Goal: Information Seeking & Learning: Find specific fact

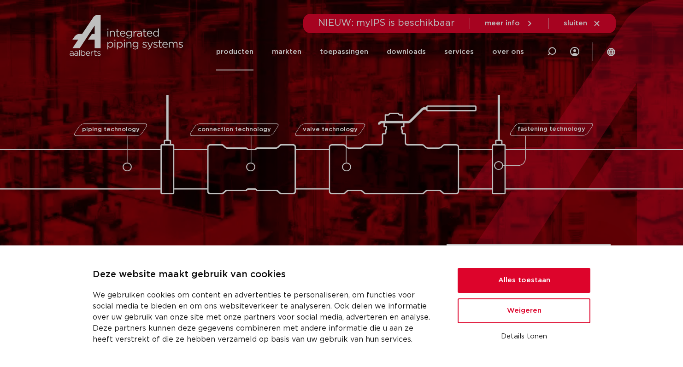
click at [245, 52] on link "producten" at bounding box center [234, 51] width 37 height 37
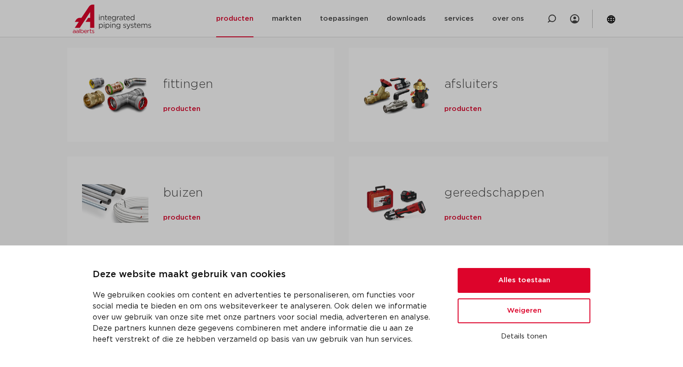
scroll to position [194, 0]
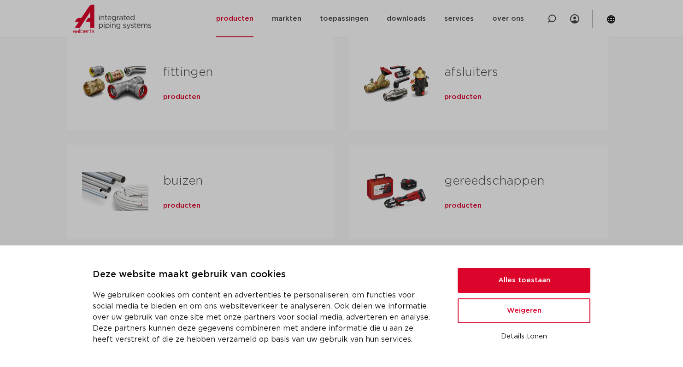
click at [170, 69] on link "fittingen" at bounding box center [188, 72] width 50 height 12
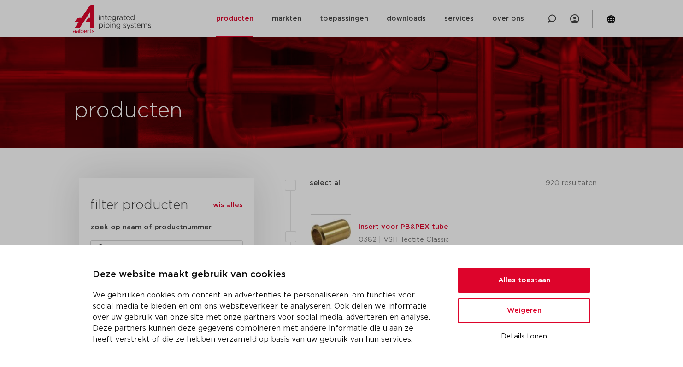
scroll to position [41, 0]
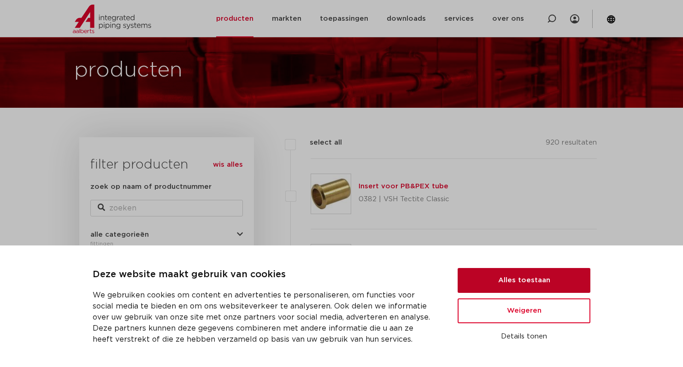
click at [508, 289] on button "Alles toestaan" at bounding box center [523, 280] width 133 height 25
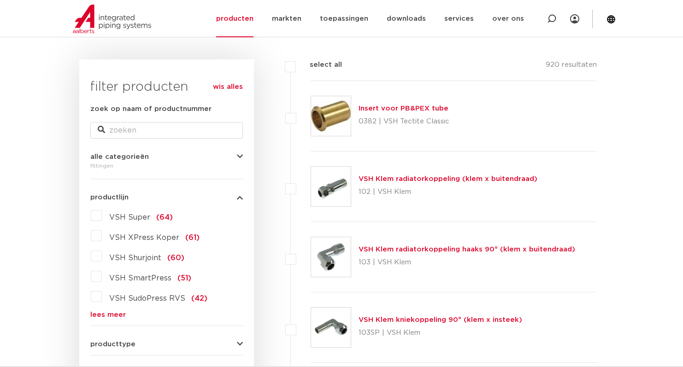
scroll to position [127, 0]
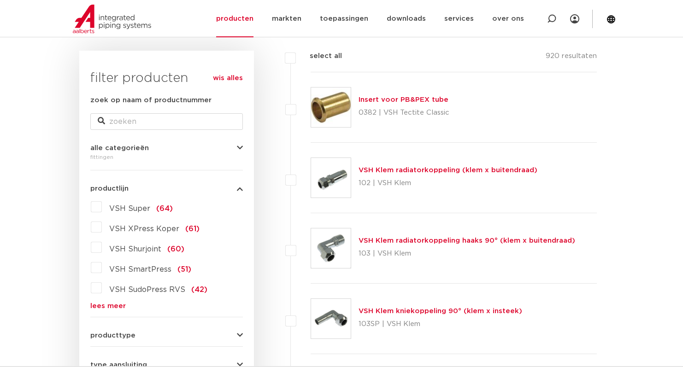
click at [102, 228] on label "VSH XPress Koper (61)" at bounding box center [151, 227] width 98 height 15
click at [0, 0] on input "VSH XPress Koper (61)" at bounding box center [0, 0] width 0 height 0
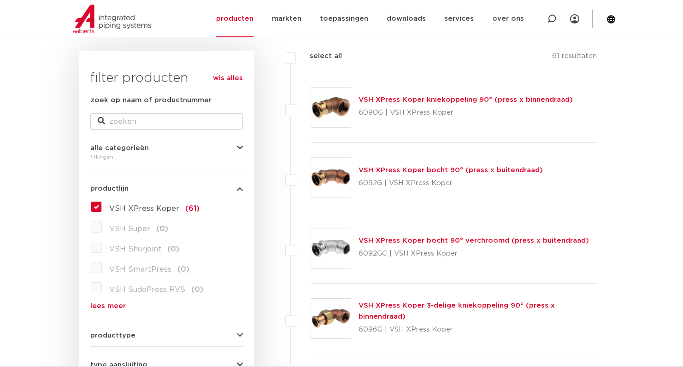
click at [102, 209] on label "VSH XPress Koper (61)" at bounding box center [151, 206] width 98 height 15
click at [0, 0] on input "VSH XPress Koper (61)" at bounding box center [0, 0] width 0 height 0
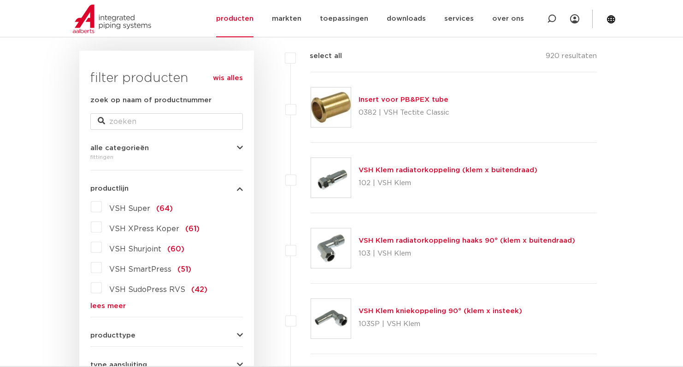
click at [102, 205] on label "VSH Super (64)" at bounding box center [137, 206] width 71 height 15
click at [0, 0] on input "VSH Super (64)" at bounding box center [0, 0] width 0 height 0
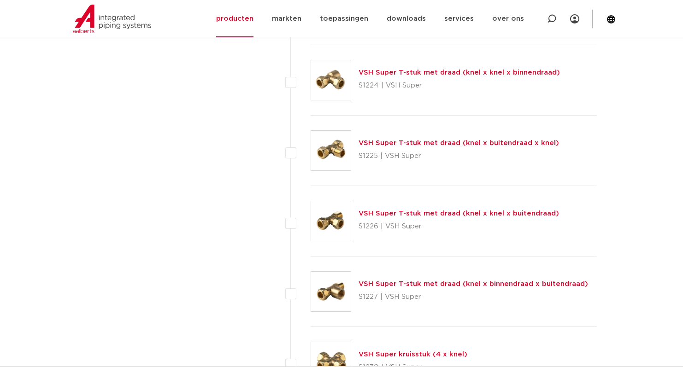
scroll to position [1553, 0]
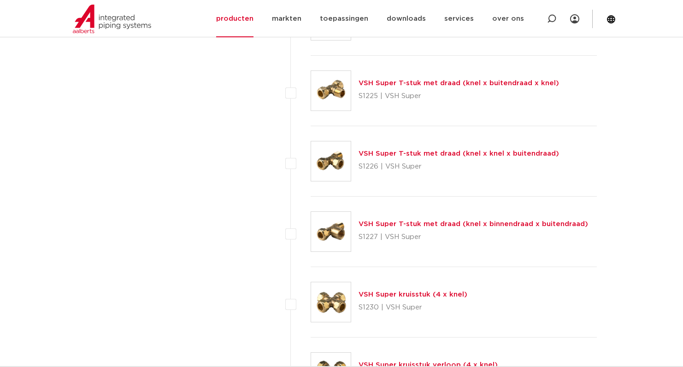
click at [421, 225] on link "VSH Super T-stuk met draad (knel x binnendraad x buitendraad)" at bounding box center [472, 224] width 229 height 7
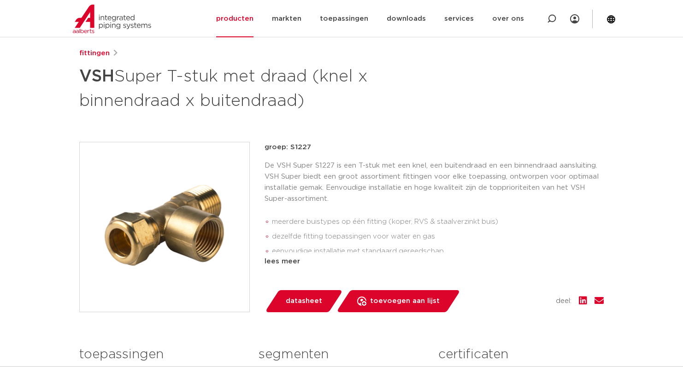
scroll to position [121, 0]
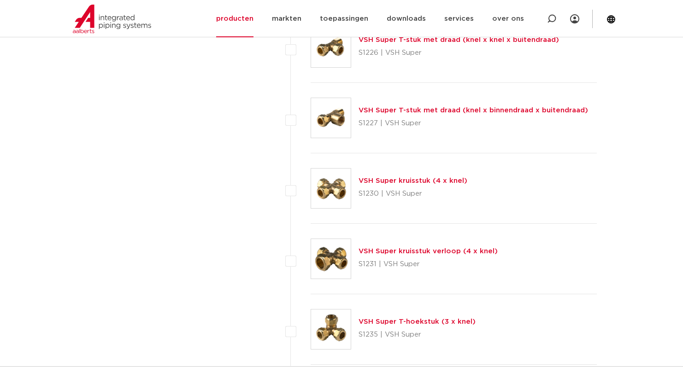
scroll to position [1655, 0]
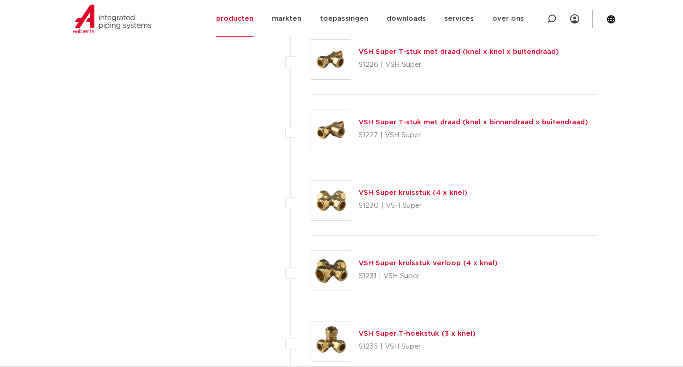
click at [377, 125] on link "VSH Super T-stuk met draad (knel x binnendraad x buitendraad)" at bounding box center [472, 122] width 229 height 7
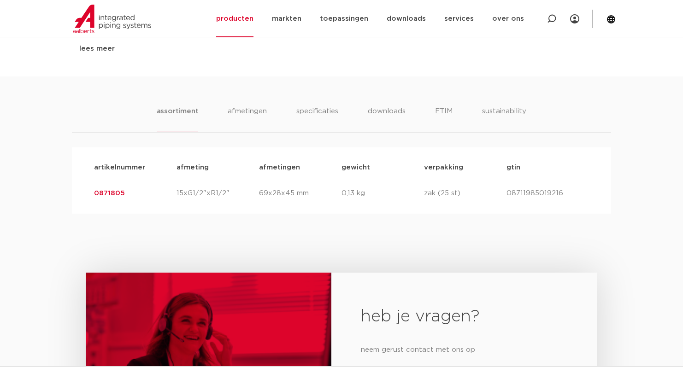
scroll to position [522, 0]
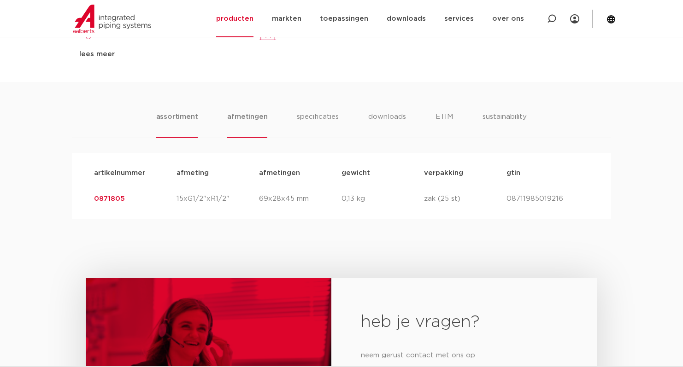
click at [235, 117] on li "afmetingen" at bounding box center [247, 124] width 40 height 26
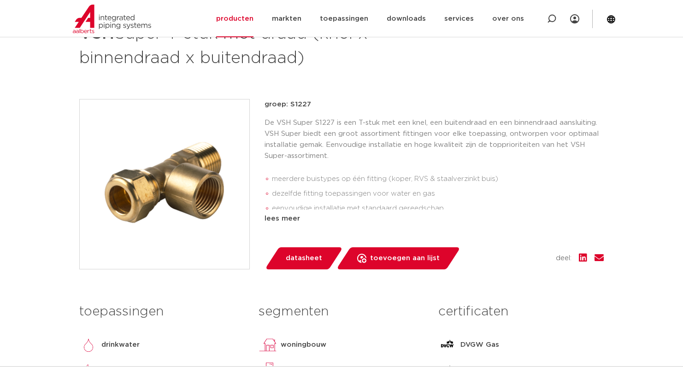
scroll to position [164, 0]
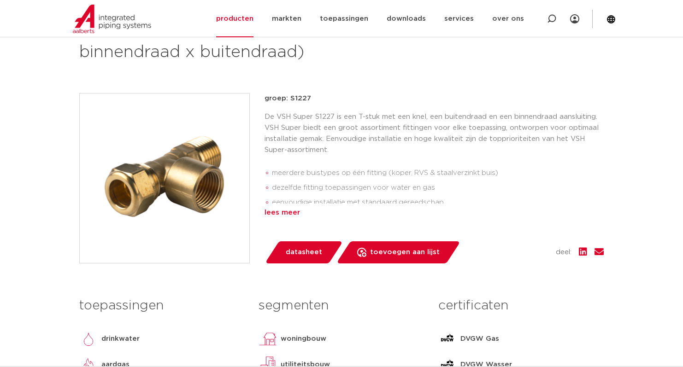
click at [268, 213] on div "lees meer" at bounding box center [433, 212] width 339 height 11
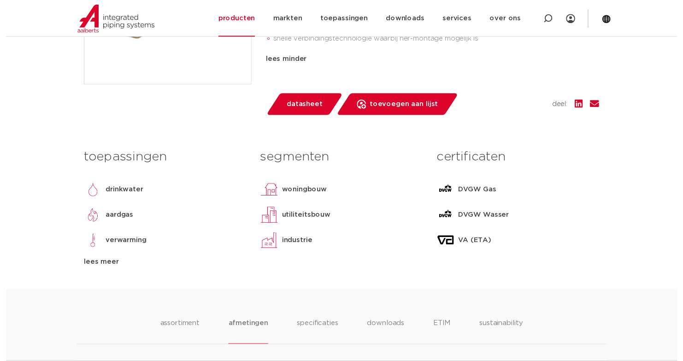
scroll to position [336, 0]
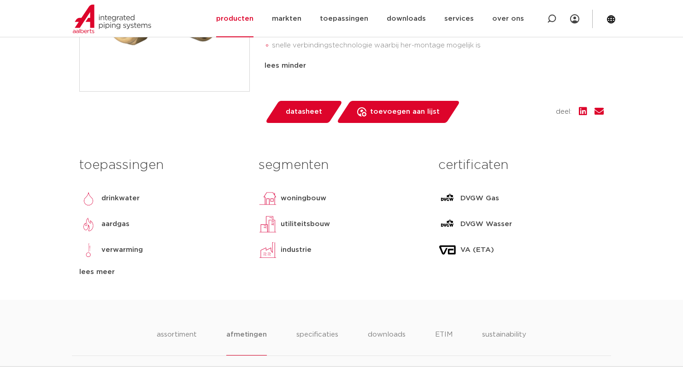
click at [299, 112] on span "datasheet" at bounding box center [304, 112] width 36 height 15
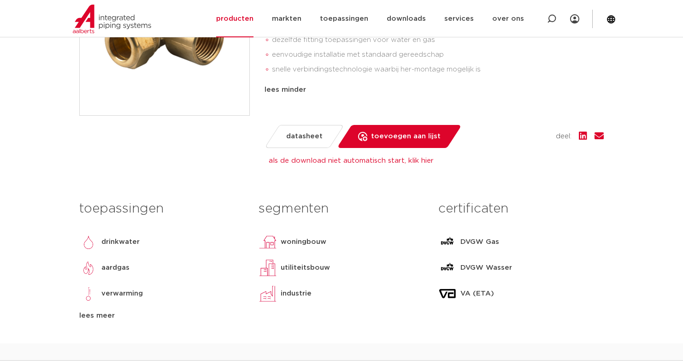
scroll to position [471, 0]
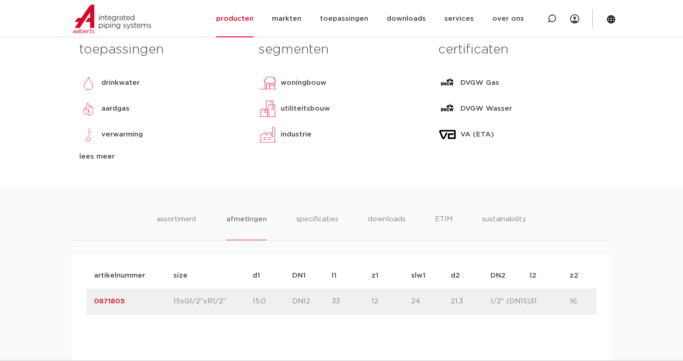
click at [250, 214] on li "afmetingen" at bounding box center [246, 227] width 40 height 26
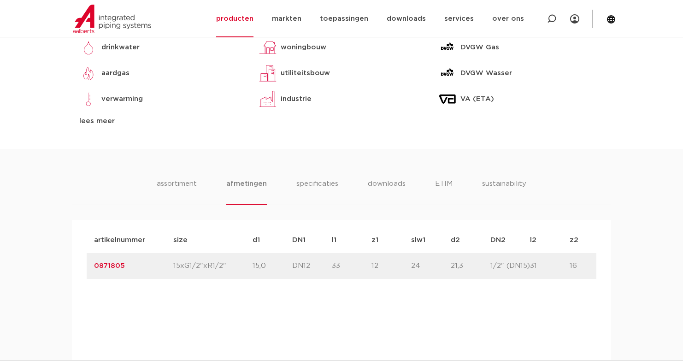
click at [108, 262] on link "0871805" at bounding box center [109, 265] width 31 height 7
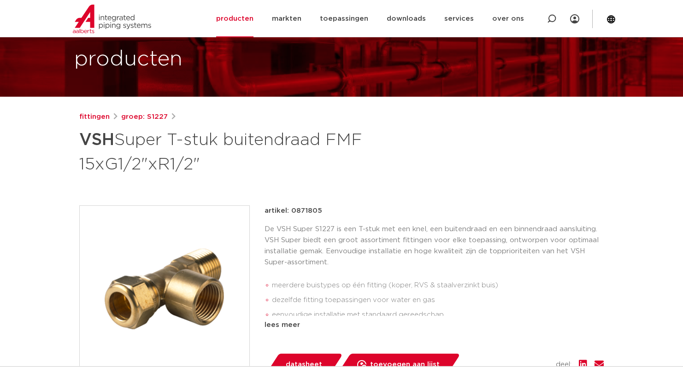
scroll to position [58, 0]
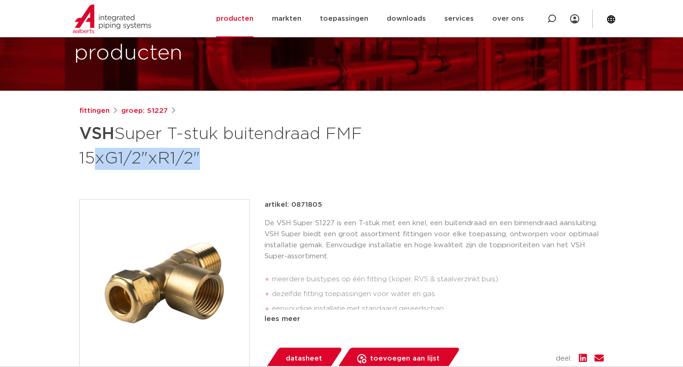
drag, startPoint x: 83, startPoint y: 153, endPoint x: 192, endPoint y: 149, distance: 108.8
click at [192, 149] on h1 "VSH Super T-stuk buitendraad FMF 15xG1/2"xR1/2"" at bounding box center [252, 145] width 346 height 50
click at [121, 157] on h1 "VSH Super T-stuk buitendraad FMF 15xG1/2"xR1/2"" at bounding box center [252, 145] width 346 height 50
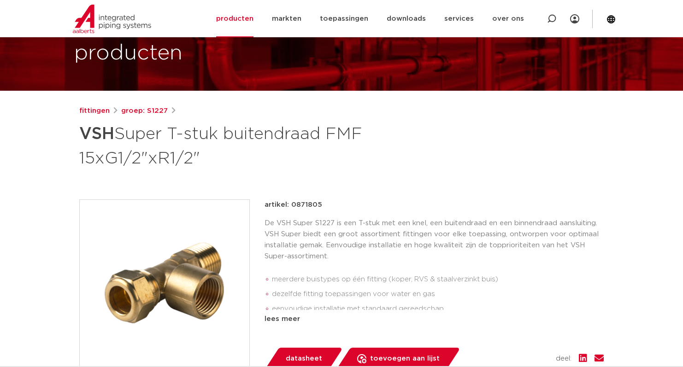
drag, startPoint x: 81, startPoint y: 155, endPoint x: 207, endPoint y: 158, distance: 126.7
click at [207, 158] on h1 "VSH Super T-stuk buitendraad FMF 15xG1/2"xR1/2"" at bounding box center [252, 145] width 346 height 50
copy h1 "15xG1/2"xR1/2""
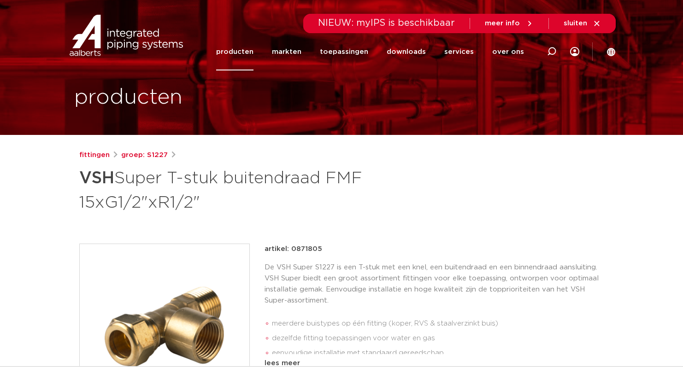
scroll to position [0, 0]
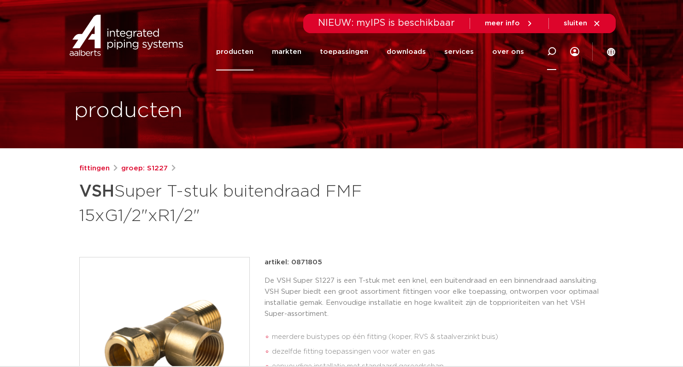
click at [552, 52] on icon at bounding box center [551, 51] width 9 height 9
paste input "15xG1/2"xR1/2""
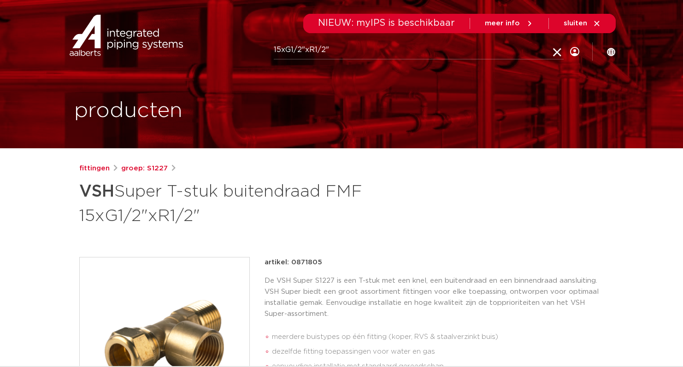
click at [287, 49] on input "15xG1/2"xR1/2"" at bounding box center [419, 50] width 290 height 18
click at [310, 48] on input "15xR1/2"xR1/2"" at bounding box center [419, 50] width 290 height 18
type input "15xR1/2"xG1/2""
click button "Zoeken" at bounding box center [0, 0] width 0 height 0
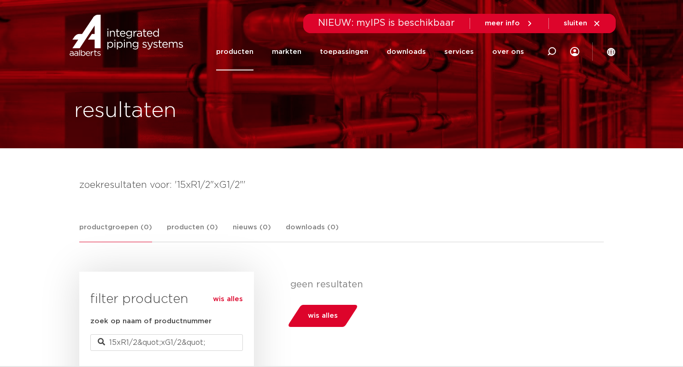
click at [245, 53] on link "producten" at bounding box center [234, 51] width 37 height 37
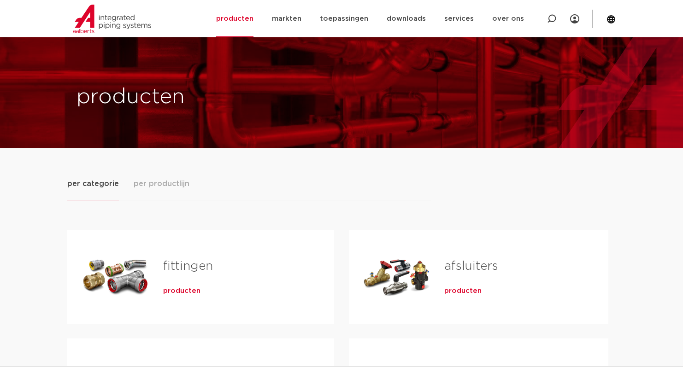
scroll to position [223, 0]
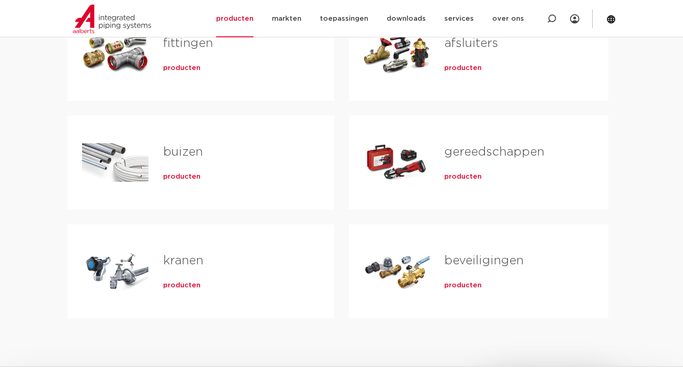
click at [180, 46] on link "fittingen" at bounding box center [188, 43] width 50 height 12
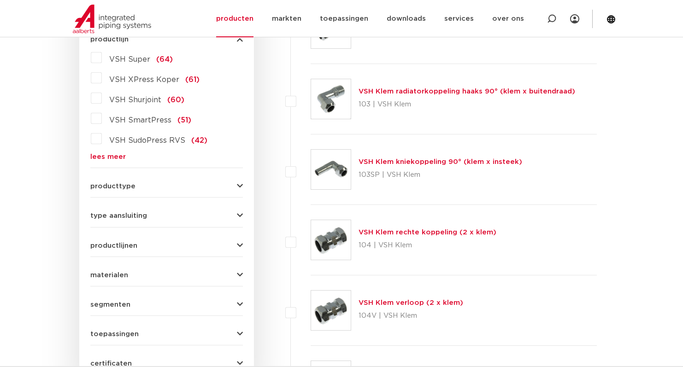
scroll to position [315, 0]
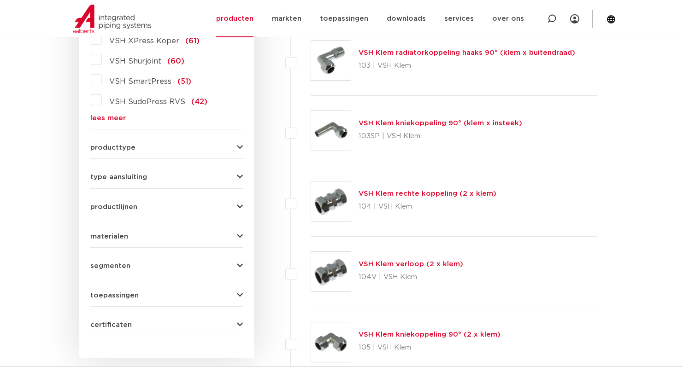
click at [240, 176] on icon "button" at bounding box center [240, 177] width 6 height 7
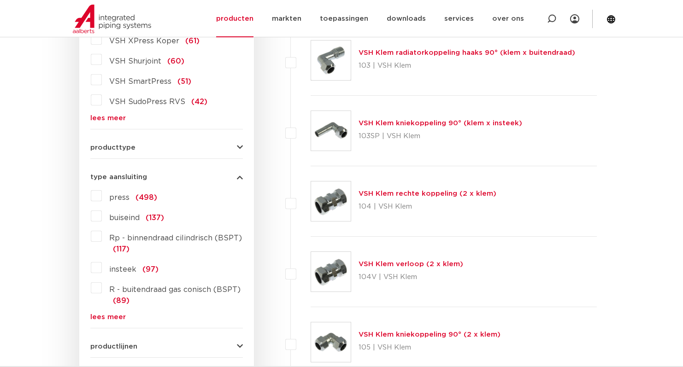
click at [240, 176] on icon "button" at bounding box center [240, 177] width 6 height 7
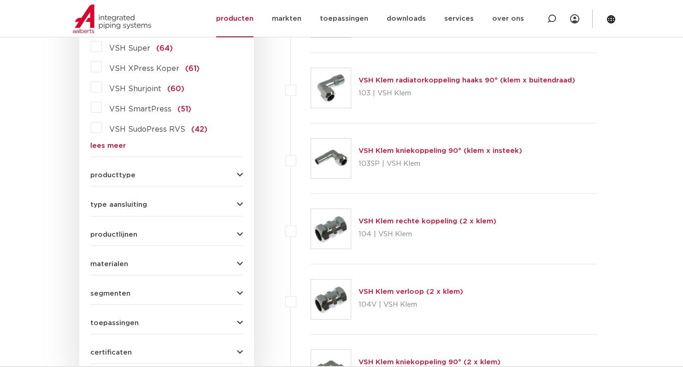
scroll to position [275, 0]
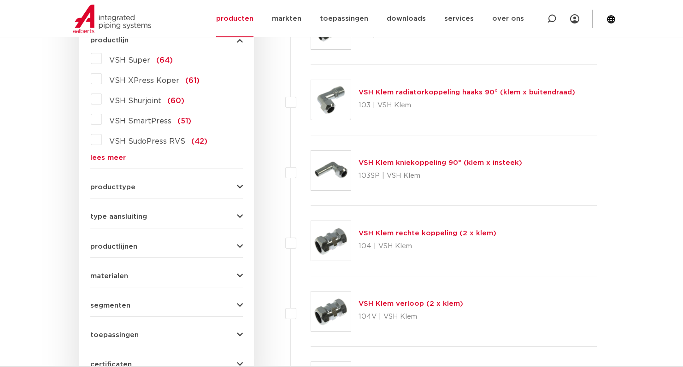
click at [102, 63] on label "VSH Super (64)" at bounding box center [137, 58] width 71 height 15
click at [0, 0] on input "VSH Super (64)" at bounding box center [0, 0] width 0 height 0
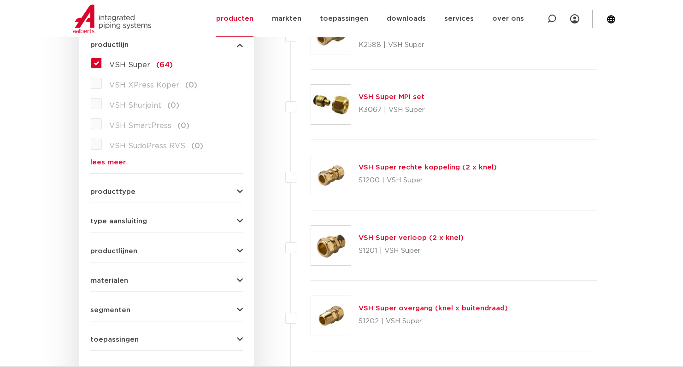
scroll to position [295, 0]
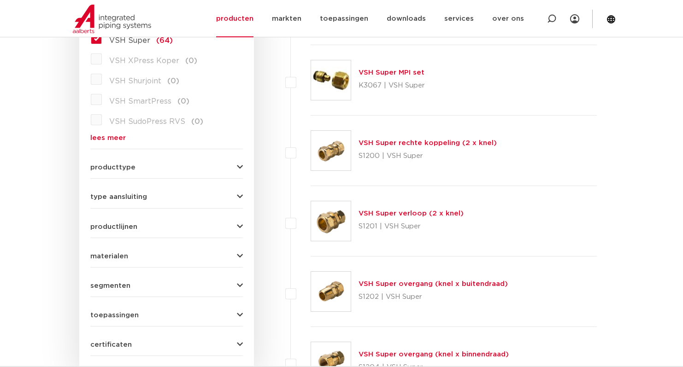
click at [240, 196] on icon "button" at bounding box center [240, 196] width 6 height 7
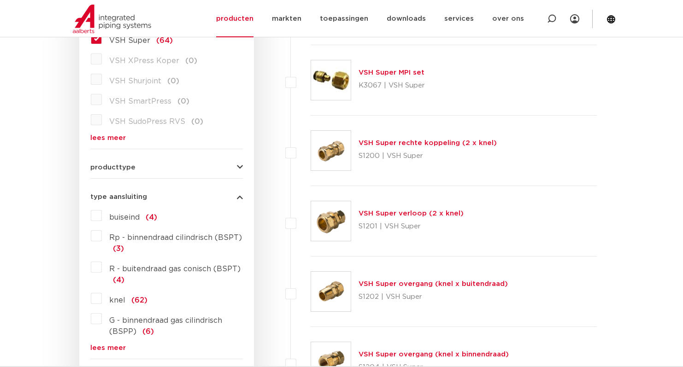
click at [240, 196] on icon "button" at bounding box center [240, 196] width 6 height 7
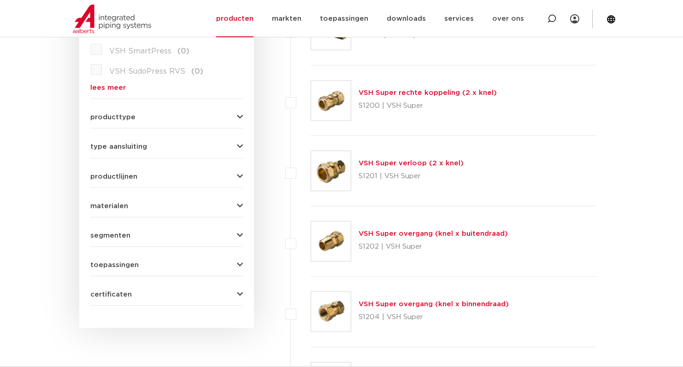
scroll to position [357, 0]
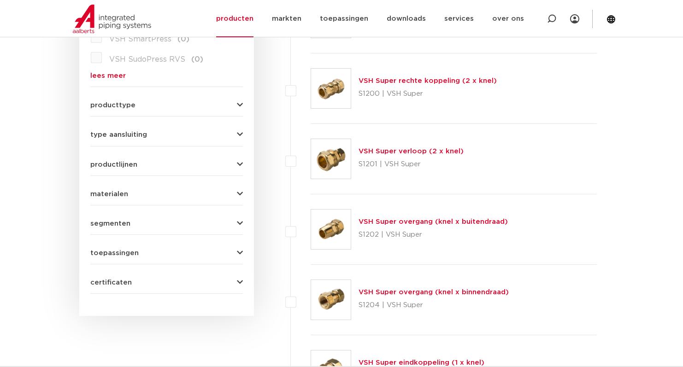
click at [241, 105] on icon "button" at bounding box center [240, 105] width 6 height 7
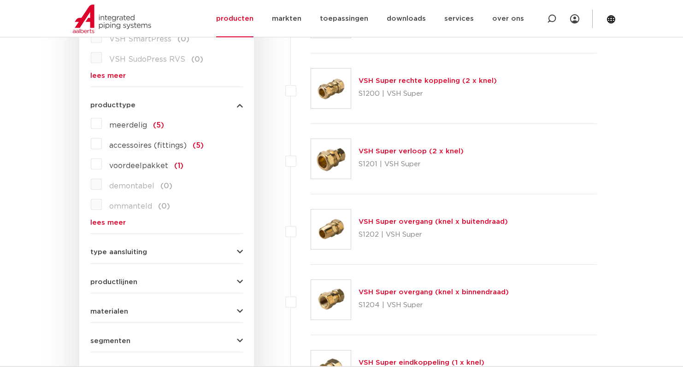
click at [241, 105] on icon "button" at bounding box center [240, 105] width 6 height 7
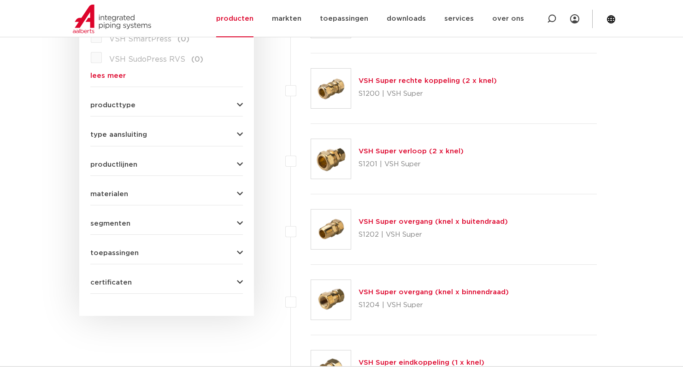
click at [235, 134] on button "type aansluiting" at bounding box center [166, 134] width 152 height 7
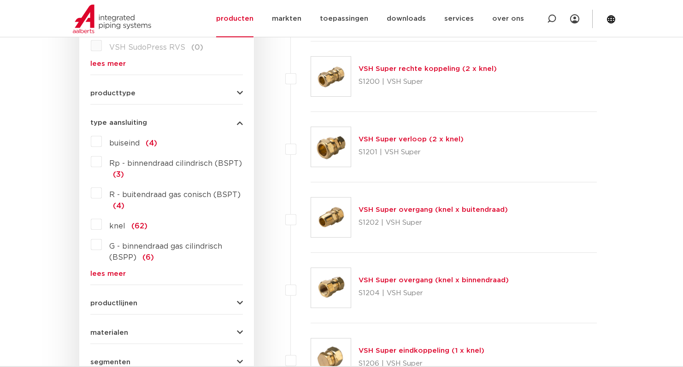
scroll to position [381, 0]
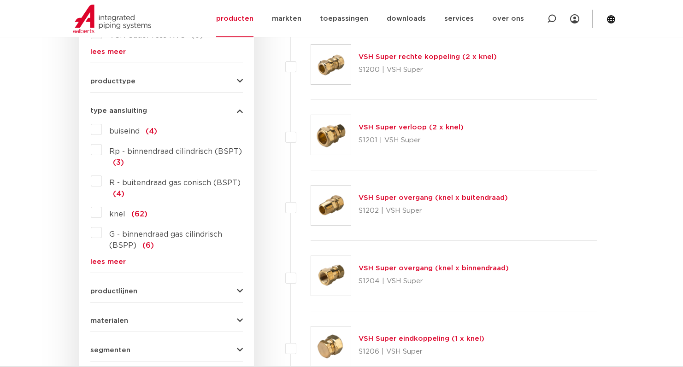
click at [241, 111] on icon "button" at bounding box center [240, 110] width 6 height 7
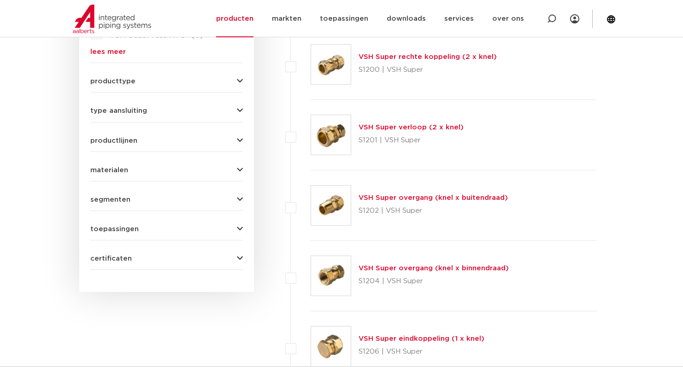
click at [237, 170] on icon "button" at bounding box center [240, 170] width 6 height 7
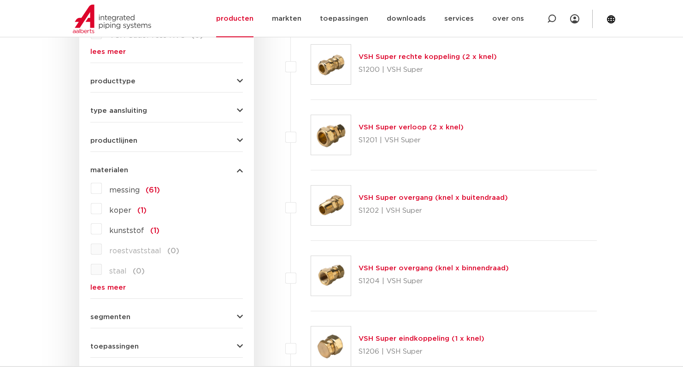
click at [237, 170] on icon "button" at bounding box center [240, 170] width 6 height 7
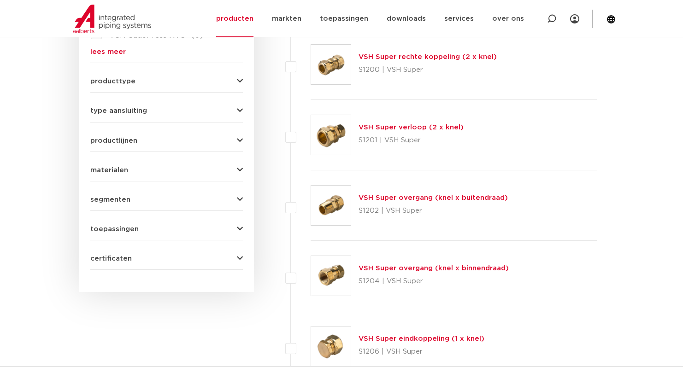
click at [241, 198] on icon "button" at bounding box center [240, 199] width 6 height 7
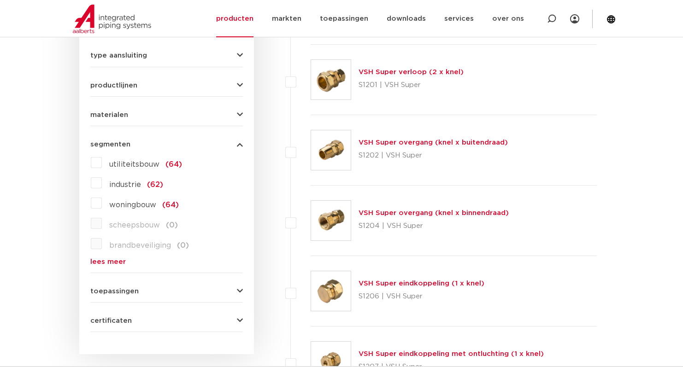
scroll to position [431, 0]
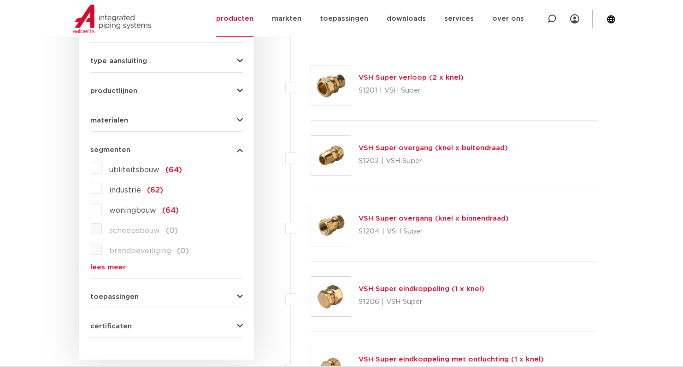
click at [241, 151] on icon "button" at bounding box center [240, 149] width 6 height 7
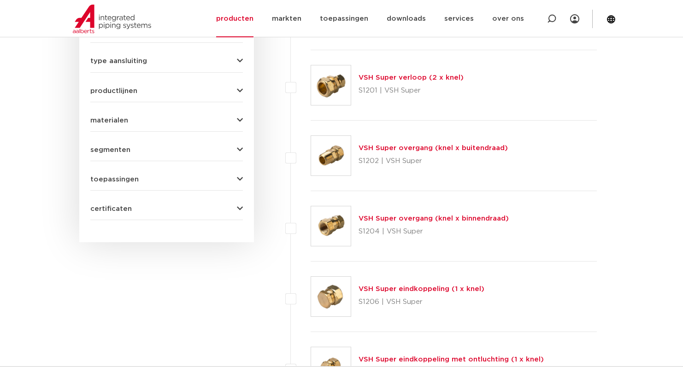
click at [240, 180] on icon "button" at bounding box center [240, 179] width 6 height 7
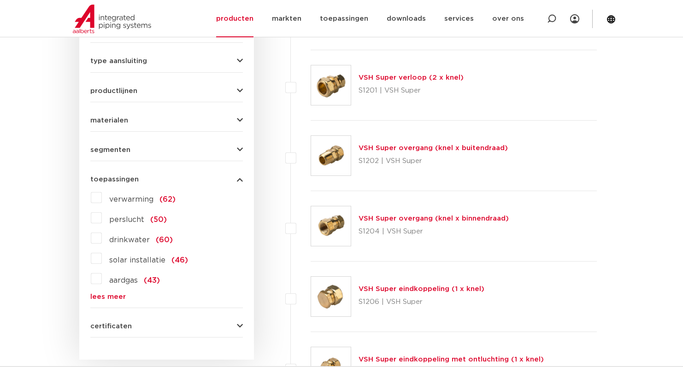
click at [102, 240] on label "drinkwater (60)" at bounding box center [137, 238] width 71 height 15
click at [0, 0] on input "drinkwater (60)" at bounding box center [0, 0] width 0 height 0
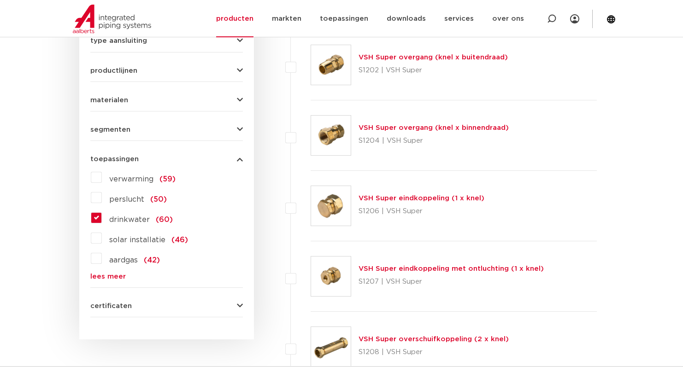
scroll to position [463, 0]
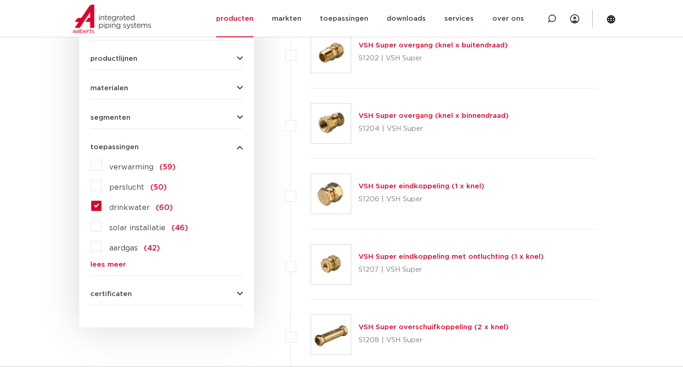
click at [238, 146] on icon "button" at bounding box center [240, 147] width 6 height 7
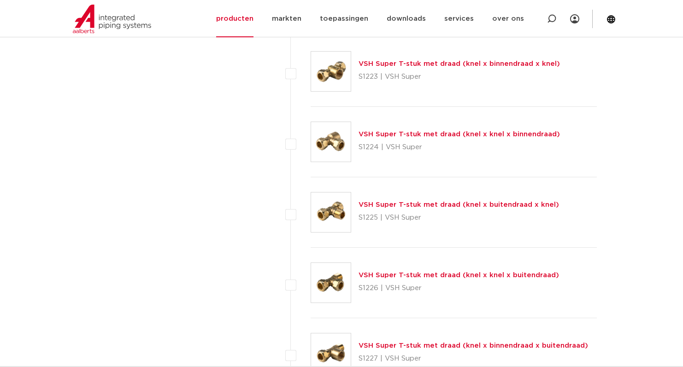
scroll to position [1374, 0]
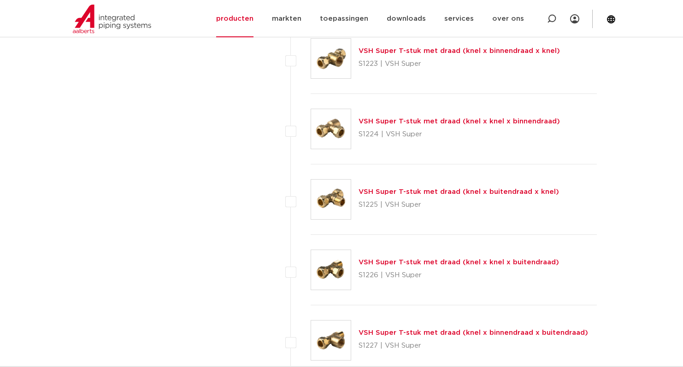
click at [333, 197] on img at bounding box center [331, 200] width 40 height 40
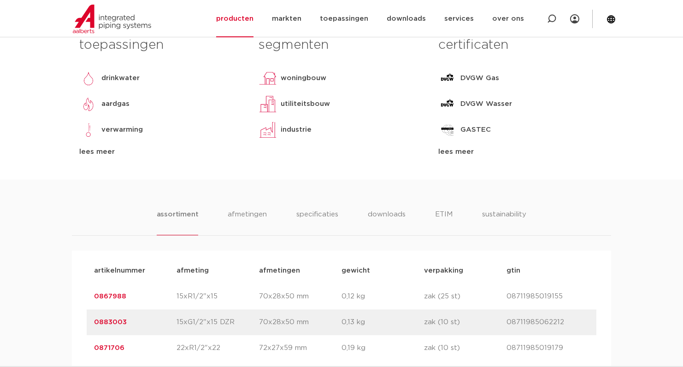
scroll to position [472, 0]
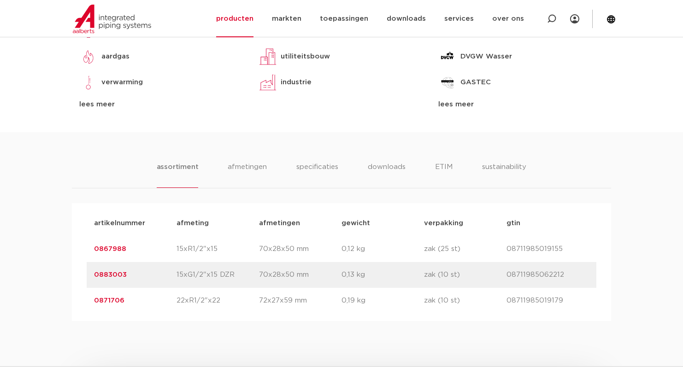
click at [113, 246] on link "0867988" at bounding box center [110, 249] width 32 height 7
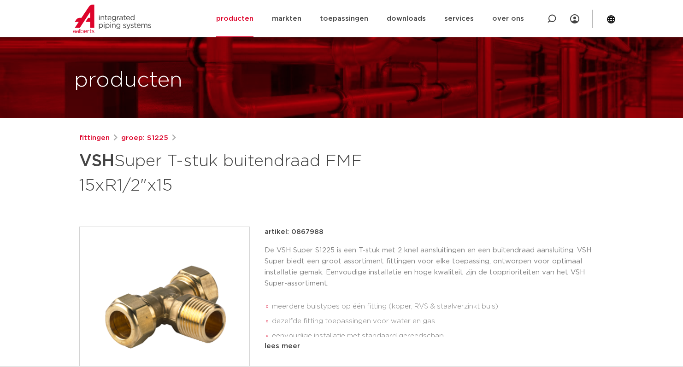
scroll to position [67, 0]
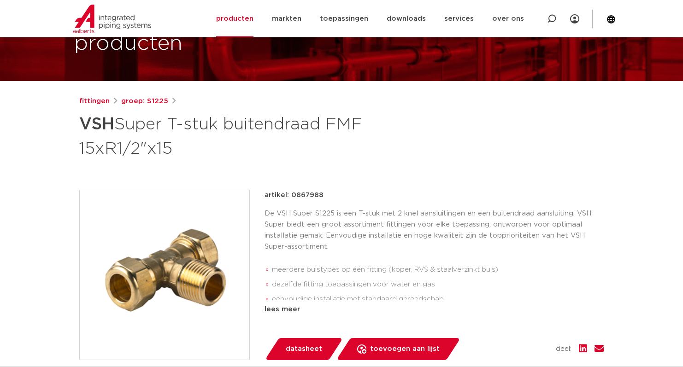
click at [302, 194] on p "artikel: 0867988" at bounding box center [293, 195] width 59 height 11
copy p "0867988"
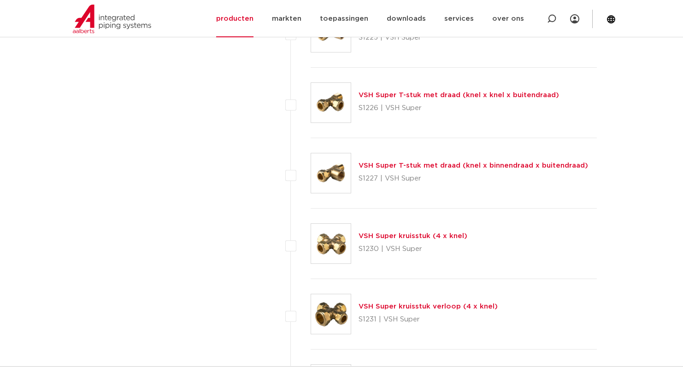
scroll to position [1552, 0]
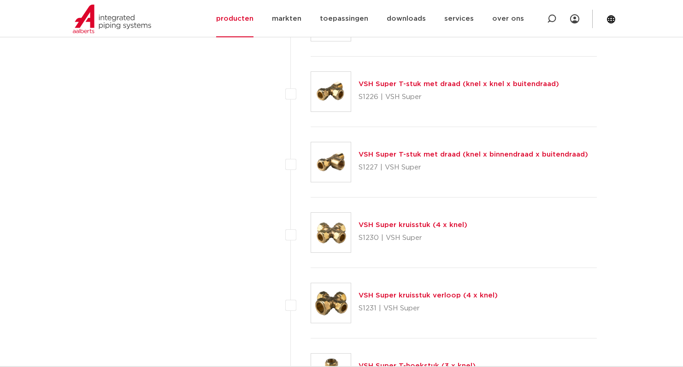
click at [451, 153] on link "VSH Super T-stuk met draad (knel x binnendraad x buitendraad)" at bounding box center [472, 154] width 229 height 7
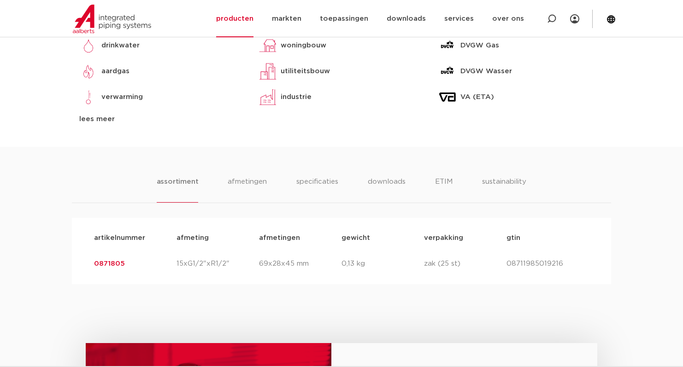
scroll to position [490, 0]
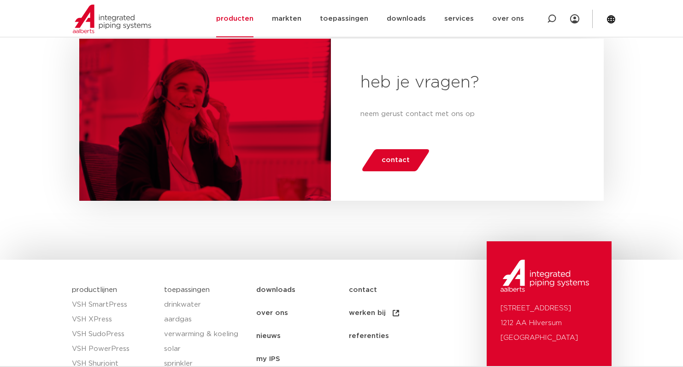
scroll to position [4617, 0]
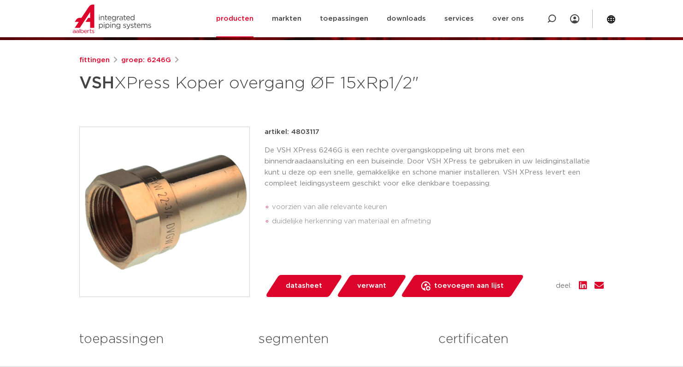
scroll to position [61, 0]
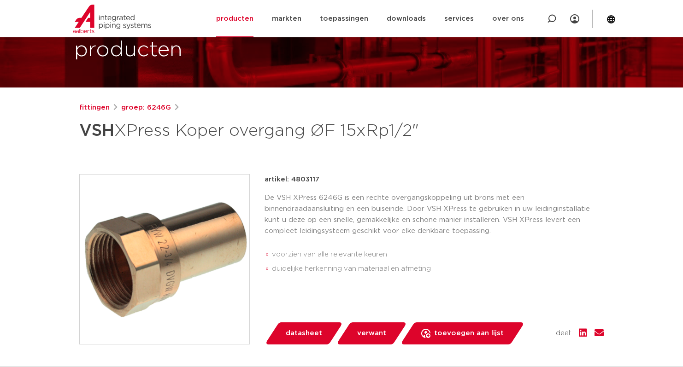
click at [301, 176] on p "artikel: 4803117" at bounding box center [291, 179] width 55 height 11
copy p "4803117"
